Goal: Navigation & Orientation: Find specific page/section

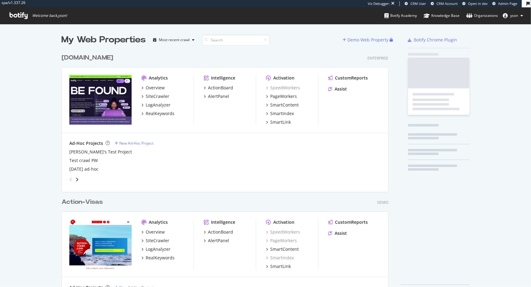
scroll to position [251, 331]
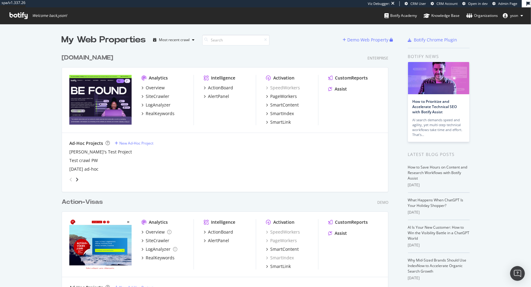
click at [497, 1] on link "Admin Page" at bounding box center [504, 3] width 25 height 5
click at [422, 4] on span "CRM User" at bounding box center [418, 3] width 16 height 5
click at [491, 4] on div "CRM User CRM Account Open in dev Admin Page" at bounding box center [463, 3] width 117 height 5
click at [485, 4] on span "Open in dev" at bounding box center [478, 3] width 20 height 5
click at [498, 2] on span "Admin Page" at bounding box center [507, 3] width 19 height 5
